Goal: Find contact information: Find contact information

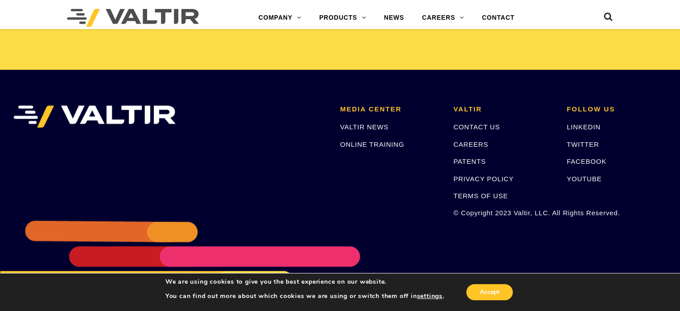
scroll to position [1899, 0]
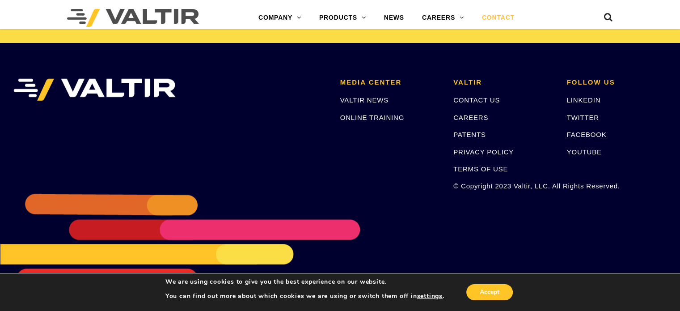
click at [504, 15] on link "CONTACT" at bounding box center [498, 18] width 51 height 18
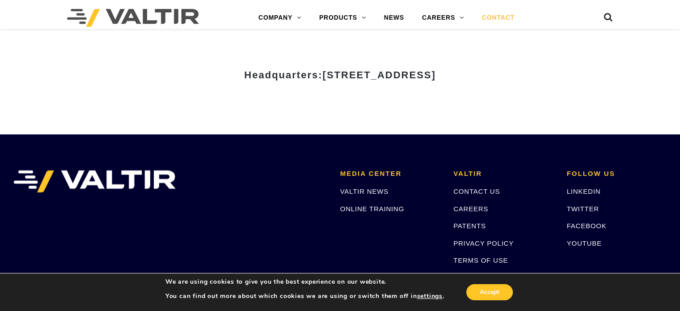
scroll to position [1052, 0]
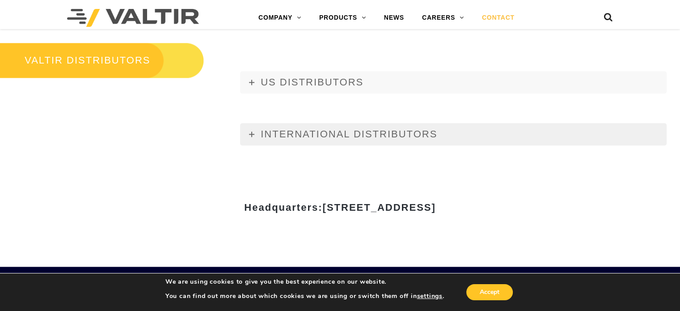
click at [342, 134] on span "INTERNATIONAL DISTRIBUTORS" at bounding box center [349, 133] width 177 height 11
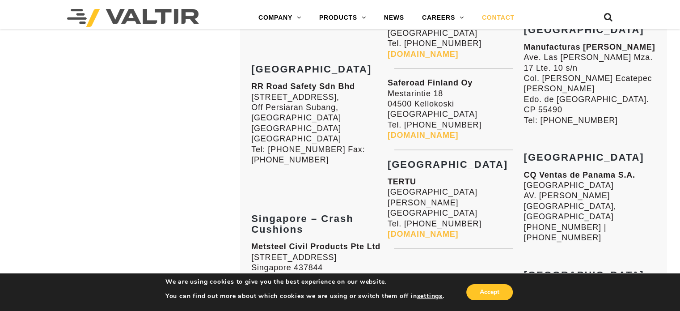
scroll to position [1947, 0]
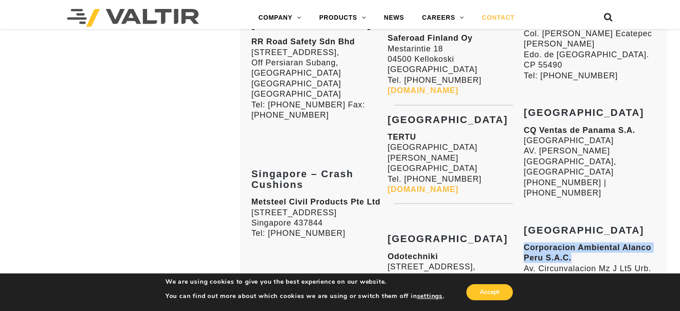
drag, startPoint x: 521, startPoint y: 143, endPoint x: 572, endPoint y: 157, distance: 52.1
drag, startPoint x: 596, startPoint y: 199, endPoint x: 535, endPoint y: 204, distance: 61.0
click at [535, 242] on p "Corporacion Ambiental Alanco Peru S.A.C. Av. Circunvalacion Mz J Lt5 Urb. La Ca…" at bounding box center [590, 284] width 132 height 84
click at [492, 191] on p "TERTU 61160 Villedieu les Bailleul France Tel. +33233361102 www.tertu.com" at bounding box center [454, 163] width 132 height 63
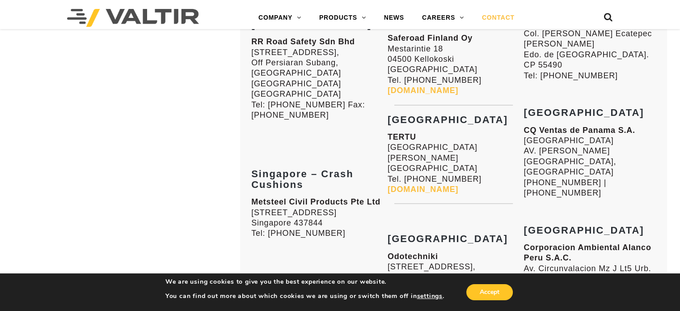
drag, startPoint x: 525, startPoint y: 206, endPoint x: 598, endPoint y: 206, distance: 72.5
click at [598, 242] on p "Corporacion Ambiental Alanco Peru S.A.C. Av. Circunvalacion Mz J Lt5 Urb. La Ca…" at bounding box center [590, 284] width 132 height 84
copy p "+51-9890-19923"
click at [547, 242] on p "Corporacion Ambiental Alanco Peru S.A.C. Av. Circunvalacion Mz J Lt5 Urb. La Ca…" at bounding box center [590, 284] width 132 height 84
drag, startPoint x: 524, startPoint y: 203, endPoint x: 593, endPoint y: 203, distance: 68.4
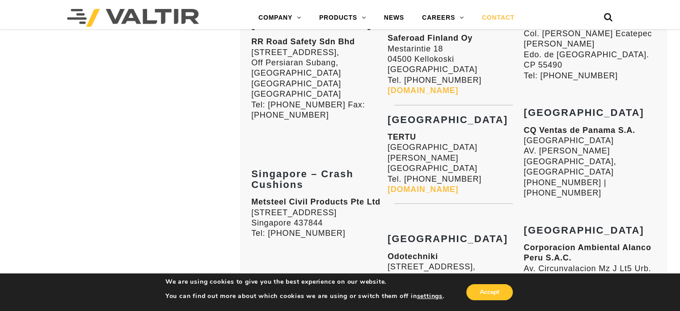
click at [593, 242] on p "Corporacion Ambiental Alanco Peru S.A.C. Av. Circunvalacion Mz J Lt5 Urb. La Ca…" at bounding box center [590, 284] width 132 height 84
copy p "+51-9890-19923"
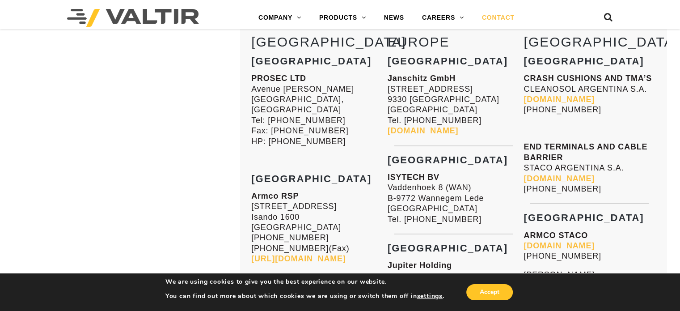
scroll to position [1187, 0]
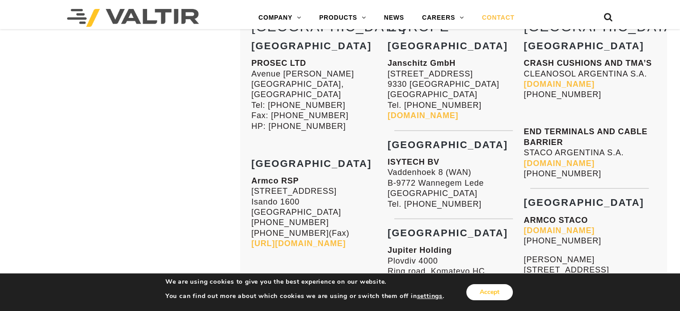
click at [487, 295] on button "Accept" at bounding box center [489, 292] width 47 height 16
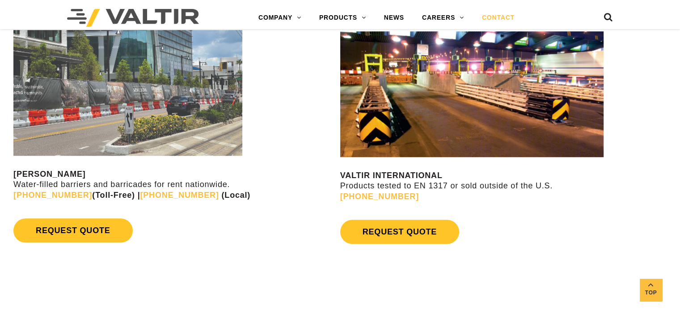
scroll to position [829, 0]
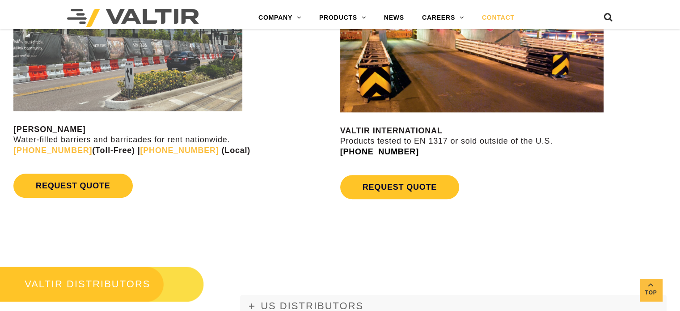
drag, startPoint x: 426, startPoint y: 154, endPoint x: 341, endPoint y: 149, distance: 85.1
click at [341, 149] on p "VALTIR INTERNATIONAL Products tested to EN 1317 or sold outside of the U.S. +1 …" at bounding box center [510, 141] width 340 height 31
copy link "+1 (214) 589-8140"
